Goal: Information Seeking & Learning: Learn about a topic

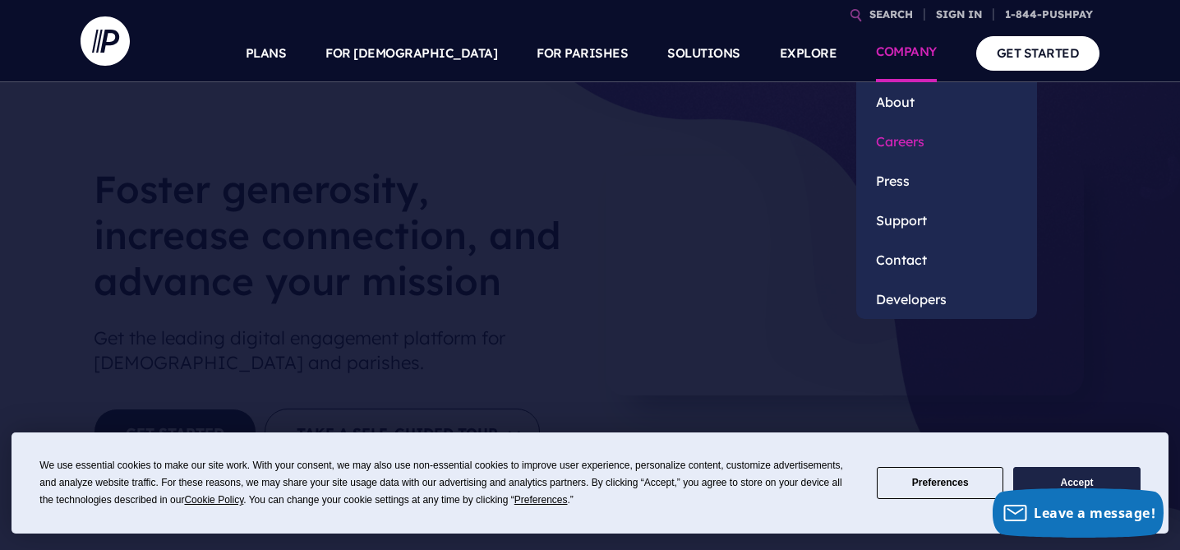
click at [893, 136] on link "Careers" at bounding box center [946, 141] width 181 height 39
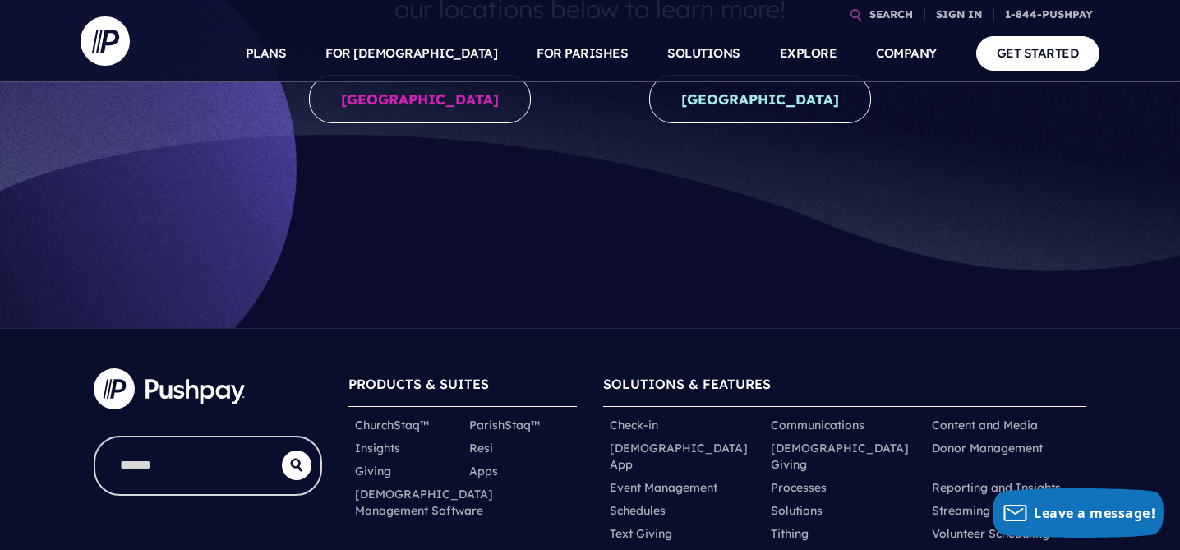
scroll to position [400, 0]
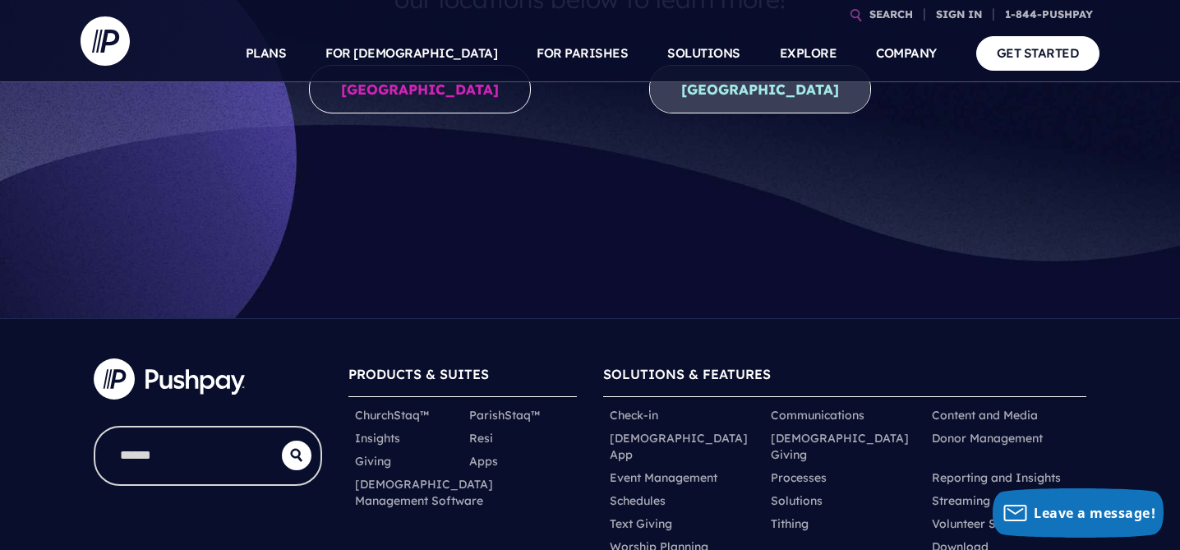
click at [757, 99] on link "New Zealand" at bounding box center [760, 89] width 222 height 48
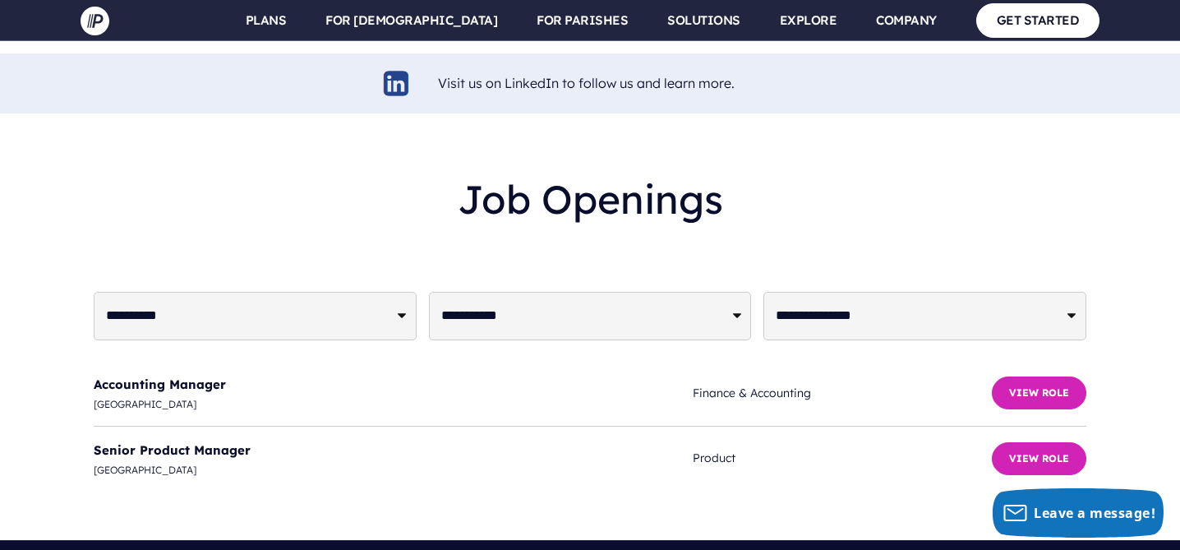
scroll to position [4082, 0]
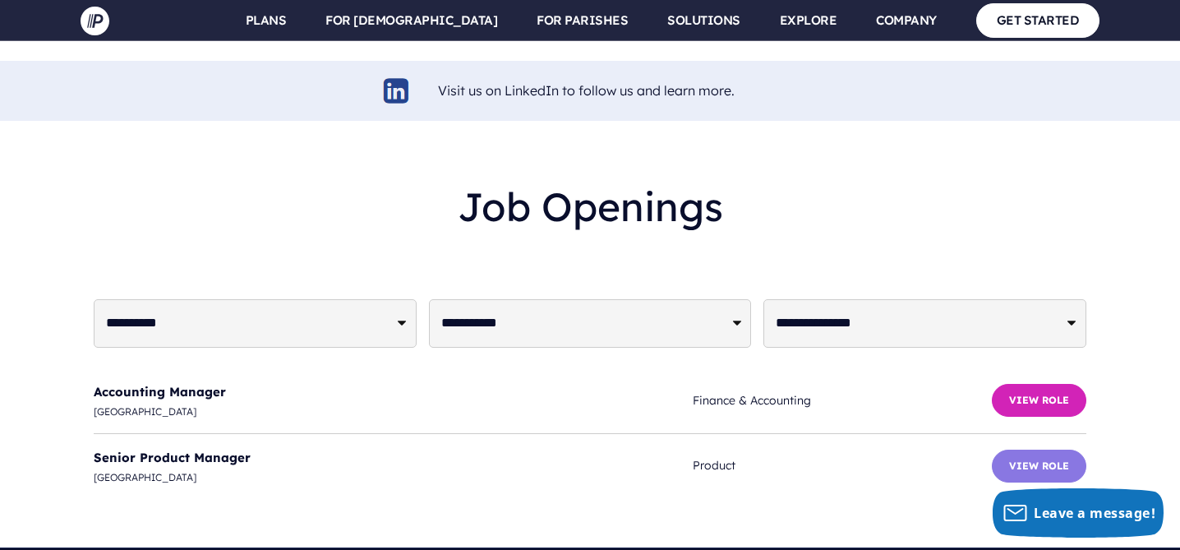
click at [1046, 449] on button "View Role" at bounding box center [1039, 465] width 94 height 33
click at [1010, 449] on button "View Role" at bounding box center [1039, 465] width 94 height 33
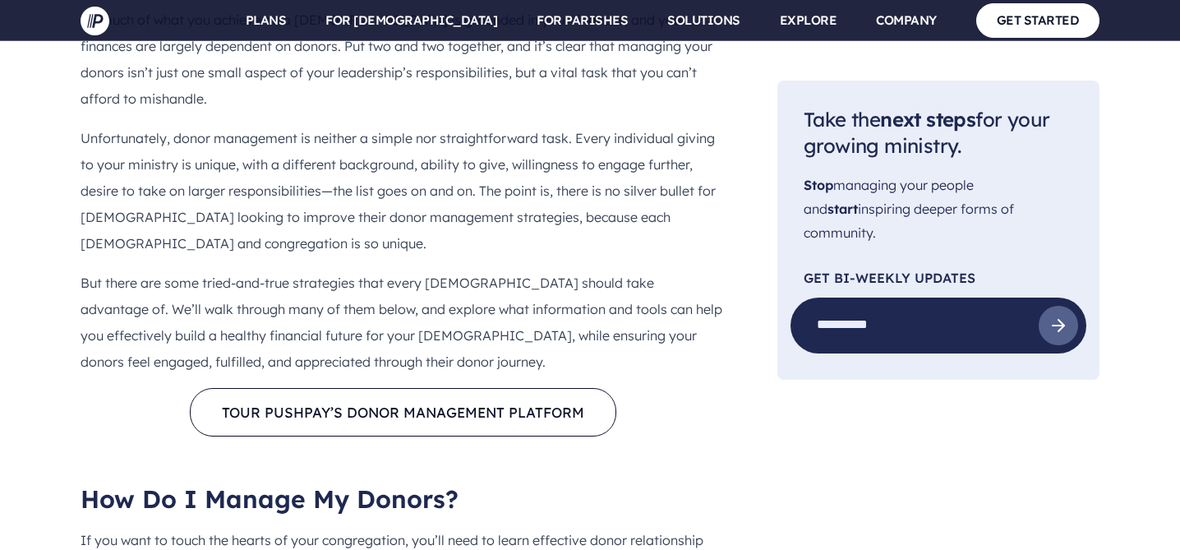
scroll to position [1126, 0]
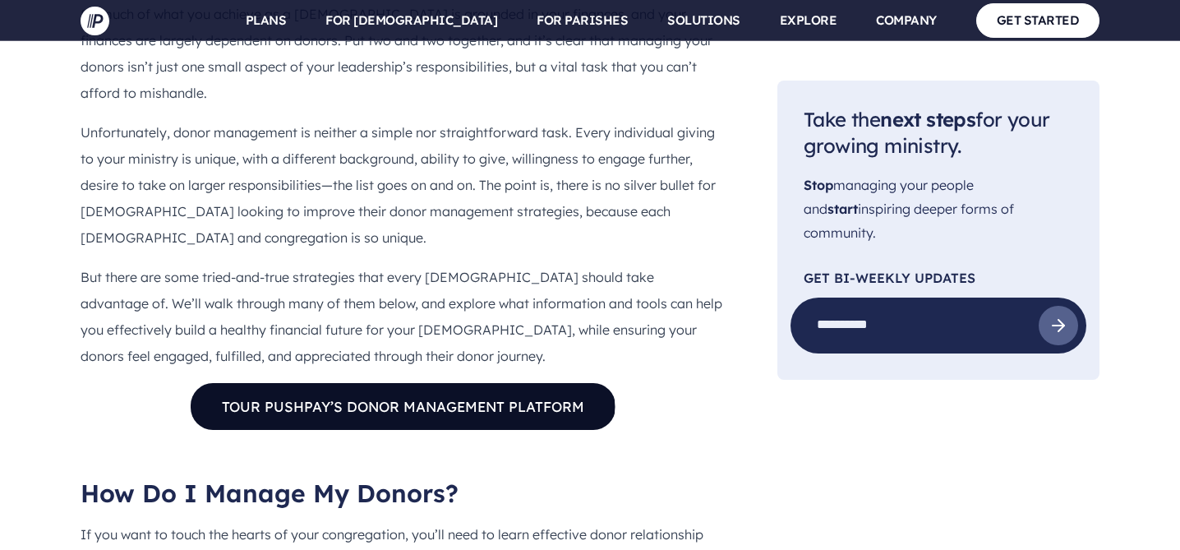
click at [362, 382] on link "TOUR PUSHPAY’S DONOR MANAGEMENT PLATFORM" at bounding box center [403, 406] width 426 height 48
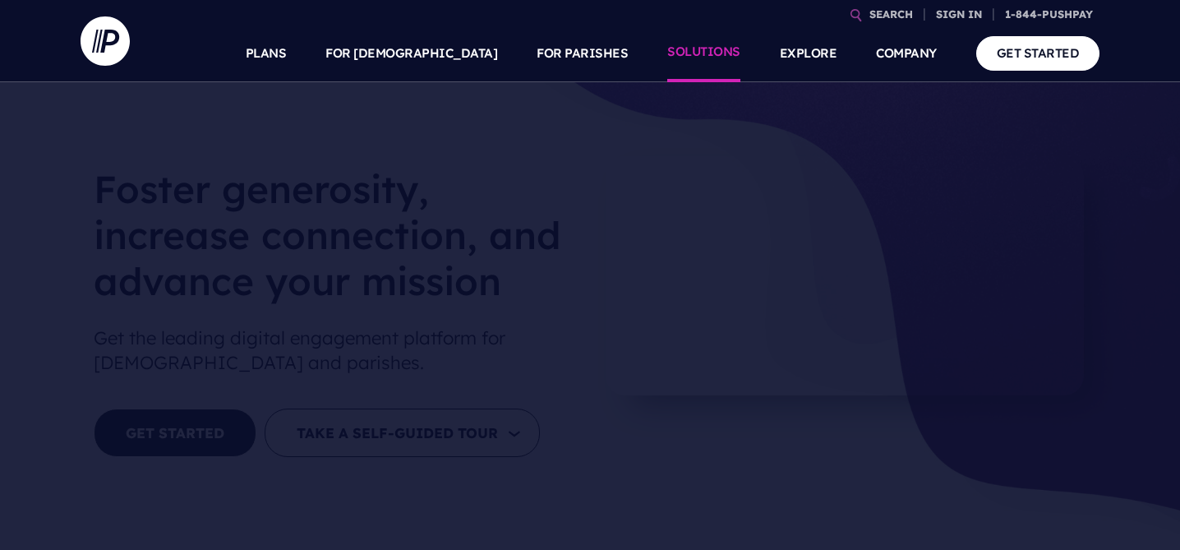
click at [724, 53] on link "SOLUTIONS" at bounding box center [703, 54] width 73 height 58
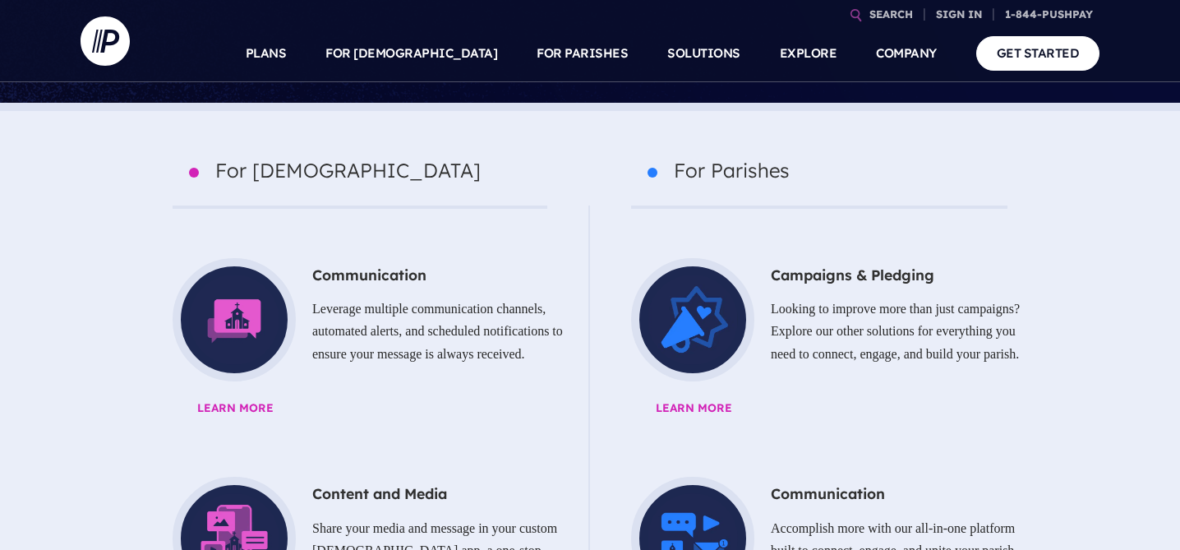
scroll to position [700, 0]
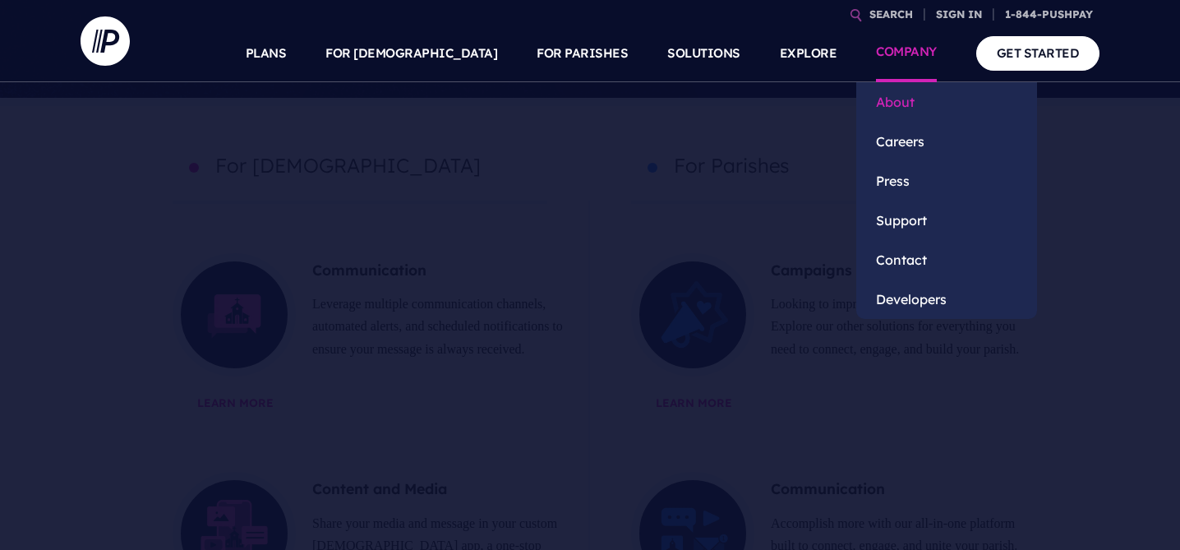
click at [906, 103] on link "About" at bounding box center [946, 101] width 181 height 39
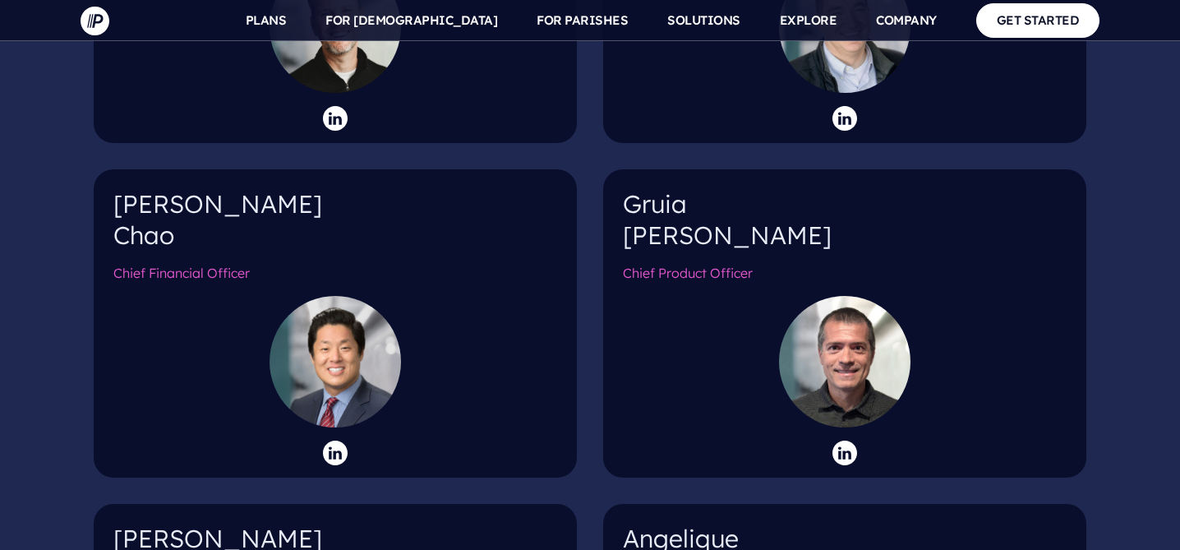
scroll to position [1976, 0]
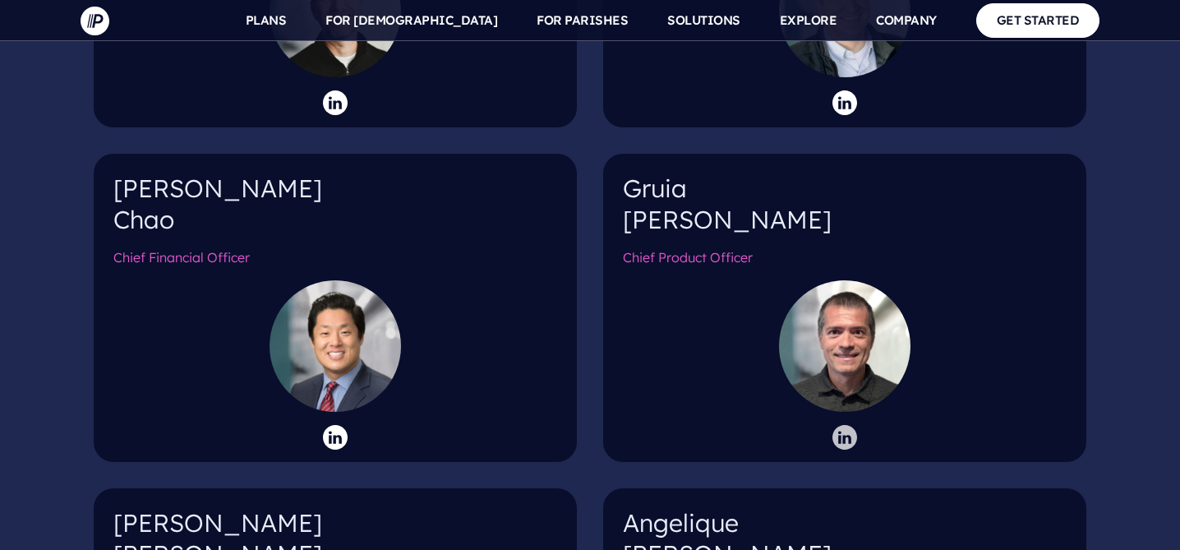
click at [845, 425] on icon at bounding box center [844, 437] width 25 height 25
